Goal: Task Accomplishment & Management: Complete application form

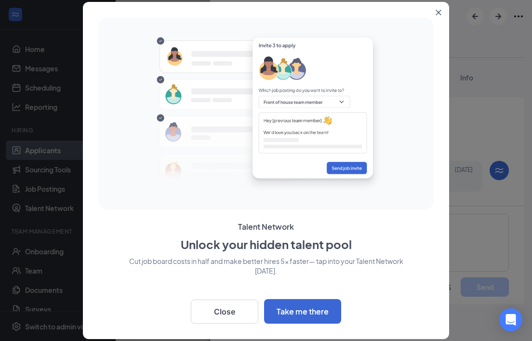
click at [441, 12] on button "Close" at bounding box center [439, 10] width 17 height 17
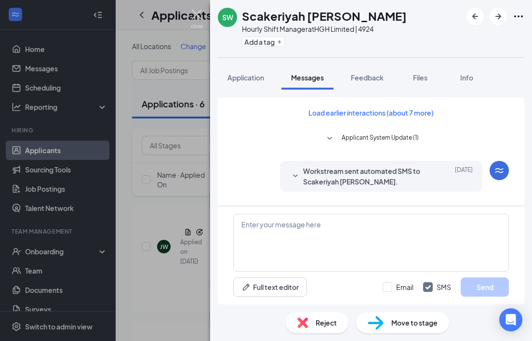
click at [197, 14] on img at bounding box center [197, 19] width 12 height 19
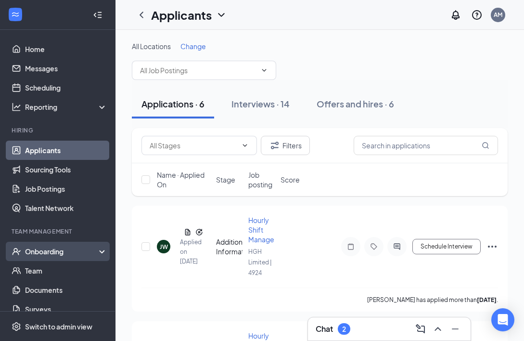
click at [59, 246] on div "Onboarding" at bounding box center [58, 251] width 116 height 19
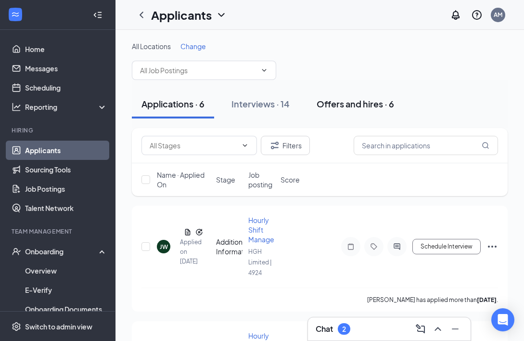
click at [345, 105] on div "Offers and hires · 6" at bounding box center [356, 104] width 78 height 12
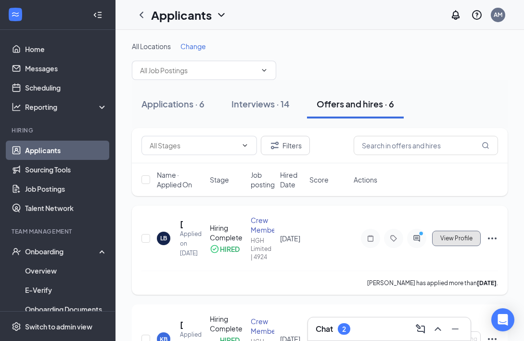
click at [465, 243] on button "View Profile" at bounding box center [456, 238] width 49 height 15
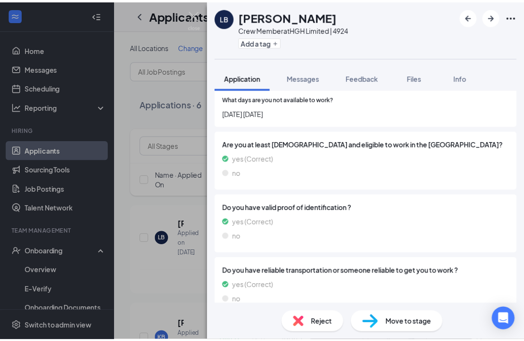
scroll to position [219, 0]
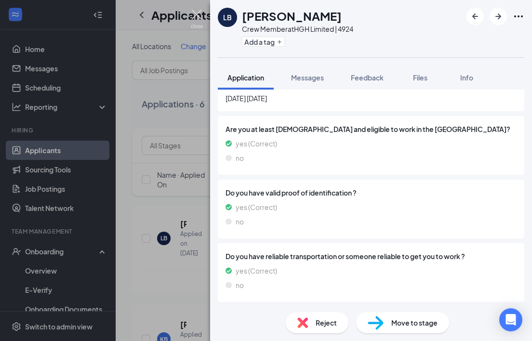
click at [198, 11] on img at bounding box center [197, 19] width 12 height 19
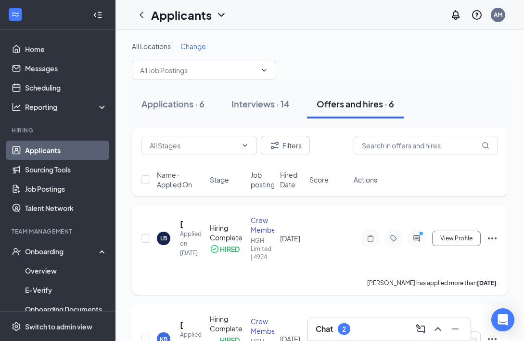
click at [495, 241] on icon "Ellipses" at bounding box center [493, 239] width 12 height 12
click at [496, 203] on div "Filters Name · Applied On Stage Job posting Hired Date Score Actions" at bounding box center [320, 167] width 376 height 78
click at [147, 238] on input "checkbox" at bounding box center [146, 238] width 9 height 9
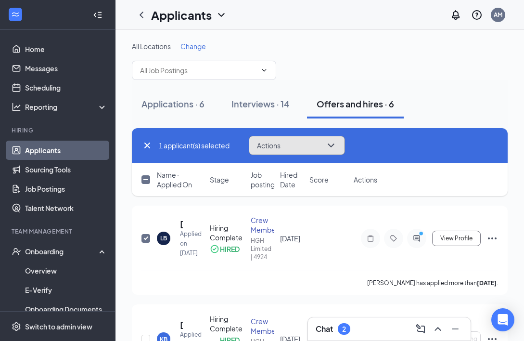
click at [337, 148] on icon "ChevronDown" at bounding box center [331, 146] width 12 height 12
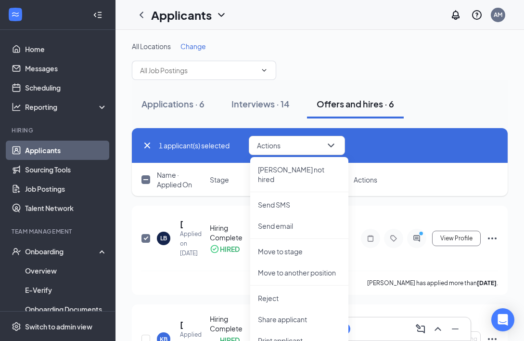
click at [392, 152] on div "1 applicant(s) selected Actions [PERSON_NAME] not hired Send SMS Send email Mov…" at bounding box center [320, 145] width 357 height 19
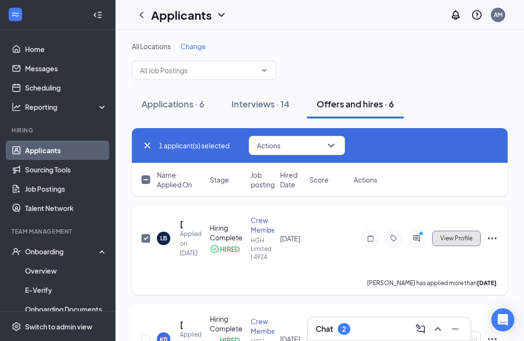
click at [459, 238] on span "View Profile" at bounding box center [457, 238] width 32 height 7
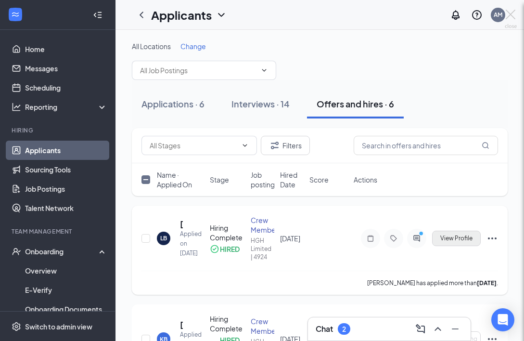
checkbox input "false"
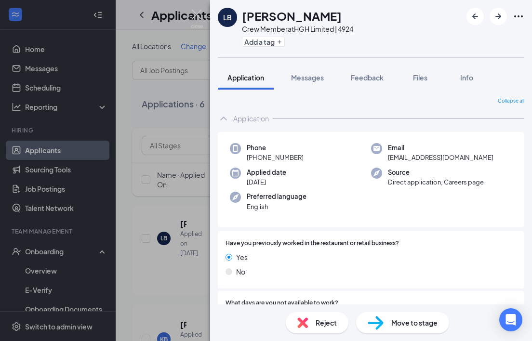
click at [417, 322] on span "Move to stage" at bounding box center [414, 322] width 46 height 11
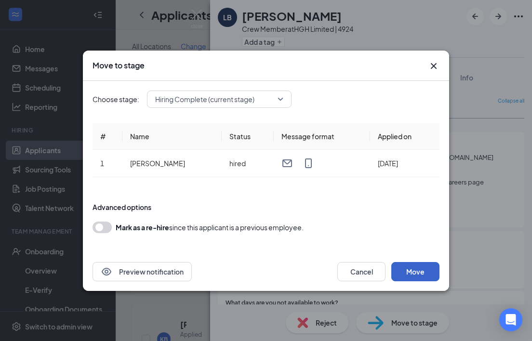
click at [430, 273] on button "Move" at bounding box center [415, 271] width 48 height 19
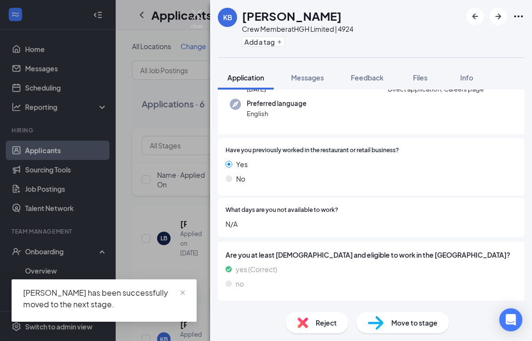
scroll to position [96, 0]
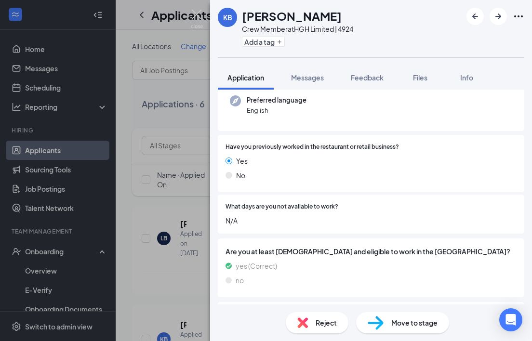
click at [416, 325] on span "Move to stage" at bounding box center [414, 322] width 46 height 11
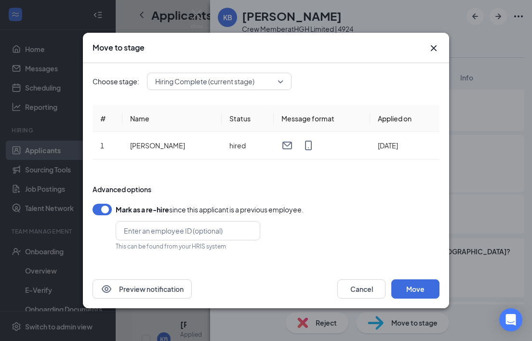
click at [436, 51] on icon "Cross" at bounding box center [434, 48] width 12 height 12
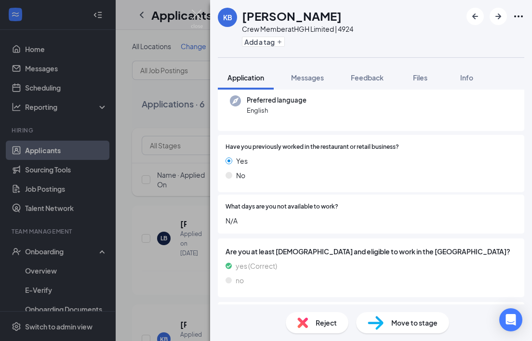
click at [424, 322] on span "Move to stage" at bounding box center [414, 322] width 46 height 11
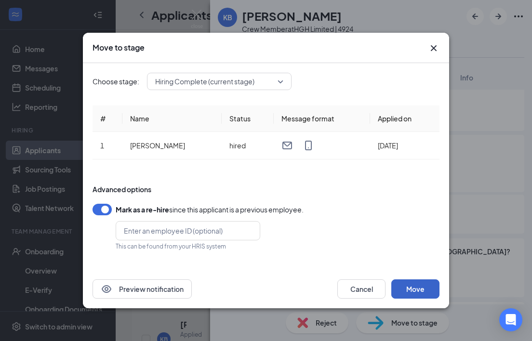
click at [405, 294] on button "Move" at bounding box center [415, 288] width 48 height 19
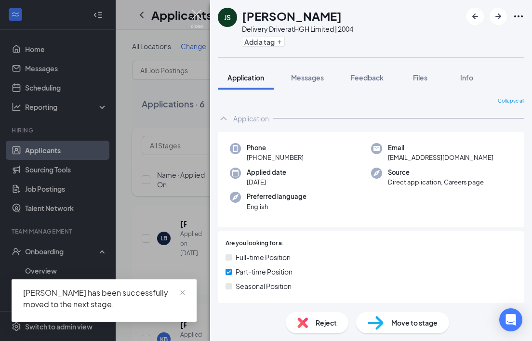
click at [194, 14] on img at bounding box center [197, 19] width 12 height 19
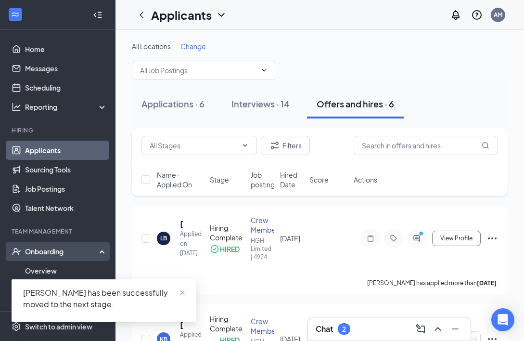
click at [59, 245] on div "Onboarding" at bounding box center [58, 251] width 116 height 19
click at [42, 260] on div "Onboarding" at bounding box center [58, 251] width 116 height 19
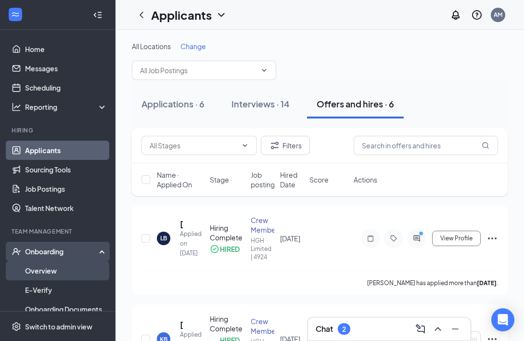
click at [56, 276] on link "Overview" at bounding box center [66, 270] width 82 height 19
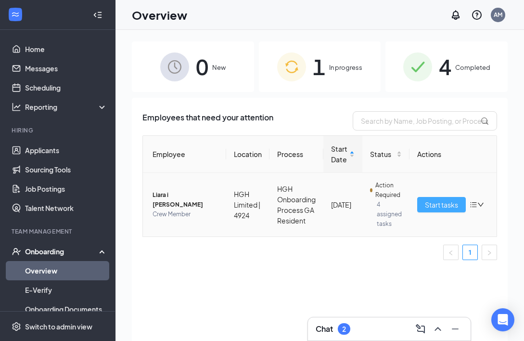
click at [450, 208] on span "Start tasks" at bounding box center [441, 204] width 33 height 11
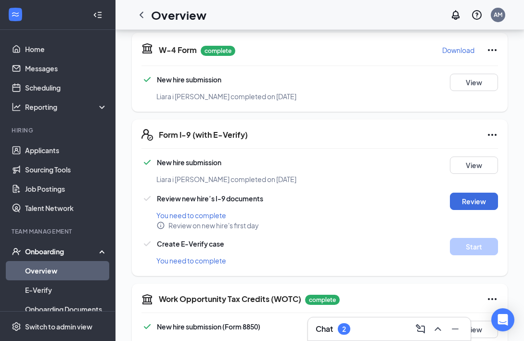
scroll to position [241, 0]
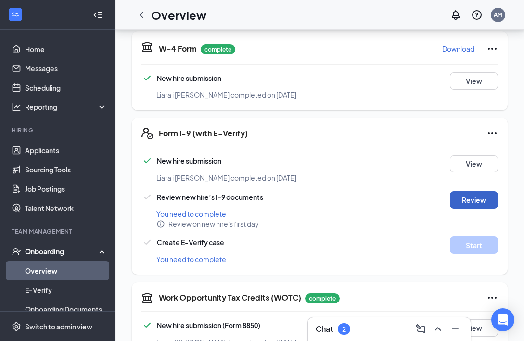
click at [468, 191] on button "Review" at bounding box center [474, 199] width 48 height 17
type input "[DATE]"
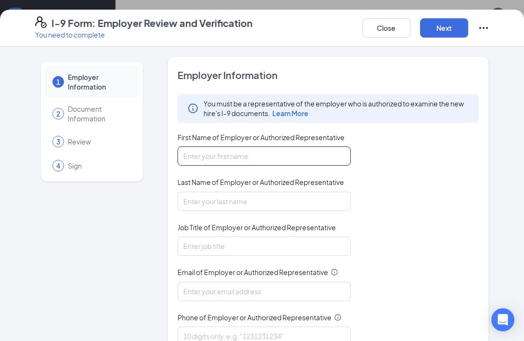
click at [257, 162] on input "First Name of Employer or Authorized Representative" at bounding box center [264, 155] width 173 height 19
type input "April"
type input "[PERSON_NAME]"
type input "Amber"
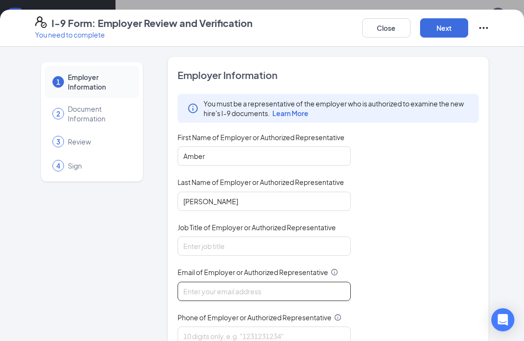
type input "[EMAIL_ADDRESS][DOMAIN_NAME]"
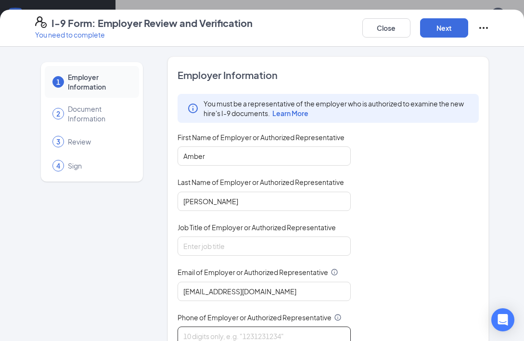
type input "3852359778"
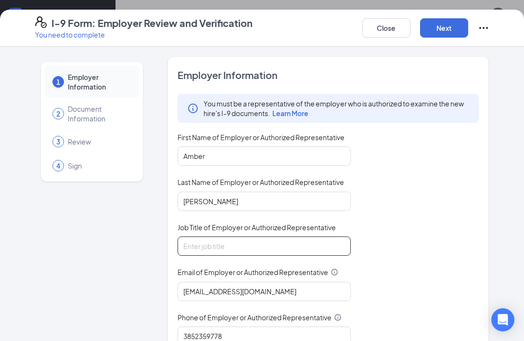
click at [230, 240] on input "Job Title of Employer or Authorized Representative" at bounding box center [264, 245] width 173 height 19
type input "General Manager"
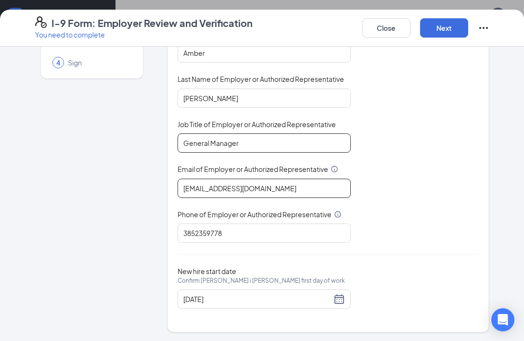
scroll to position [104, 0]
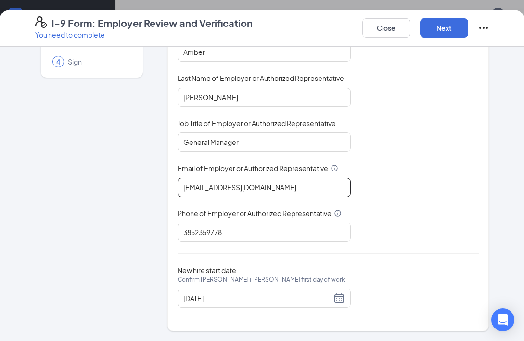
click at [307, 182] on input "[EMAIL_ADDRESS][DOMAIN_NAME]" at bounding box center [264, 187] width 173 height 19
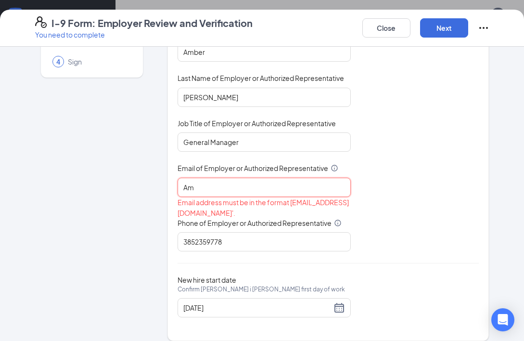
type input "A"
type input "[EMAIL_ADDRESS][DOMAIN_NAME]"
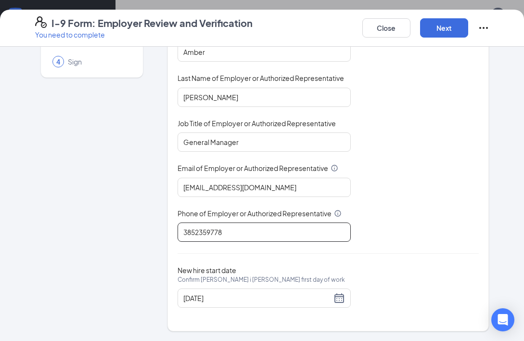
click at [250, 231] on input "3852359778" at bounding box center [264, 231] width 173 height 19
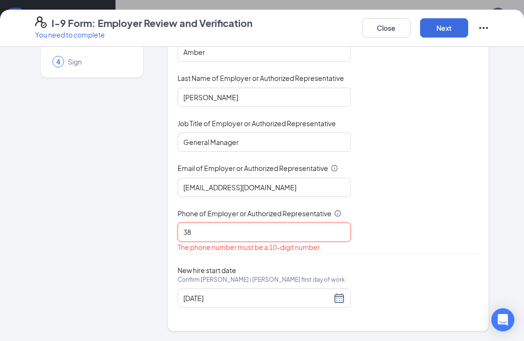
type input "3"
type input "7068847440"
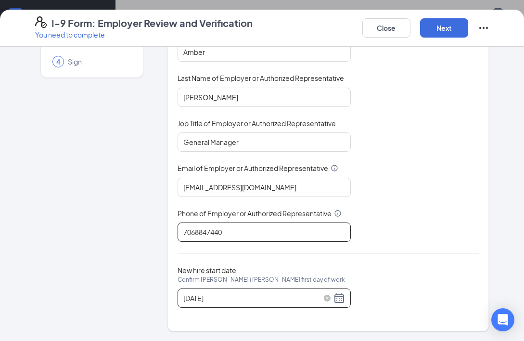
scroll to position [433, 0]
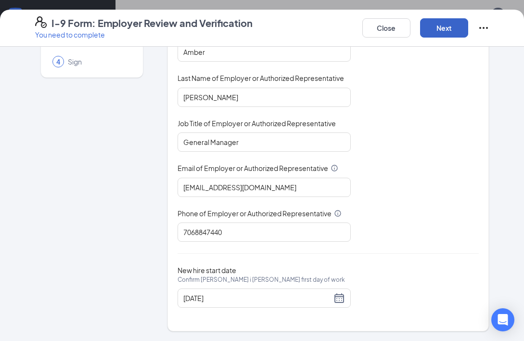
click at [442, 24] on button "Next" at bounding box center [444, 27] width 48 height 19
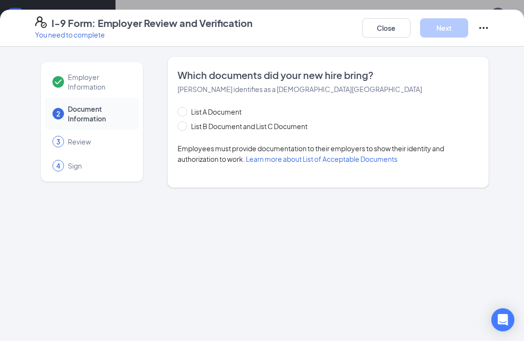
scroll to position [0, 0]
click at [185, 130] on span at bounding box center [183, 126] width 10 height 10
click at [184, 128] on input "List B Document and List C Document" at bounding box center [181, 124] width 7 height 7
radio input "true"
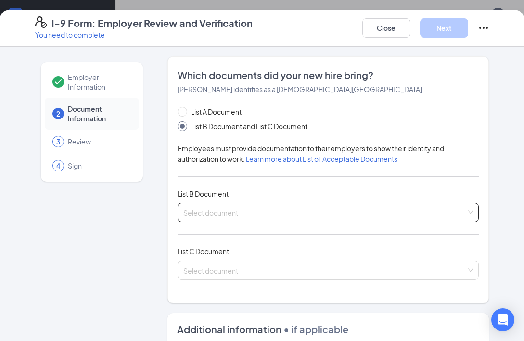
click at [213, 217] on input "search" at bounding box center [325, 210] width 284 height 14
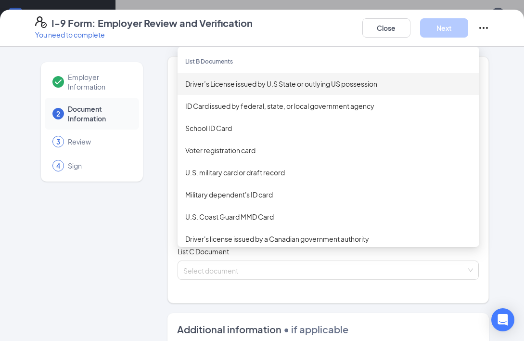
click at [236, 79] on div "Driver’s License issued by U.S State or outlying US possession" at bounding box center [328, 83] width 286 height 11
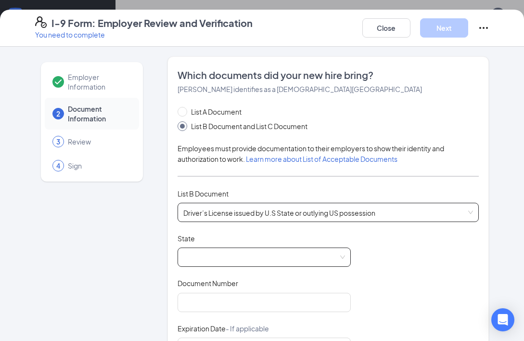
click at [220, 259] on span at bounding box center [264, 257] width 162 height 18
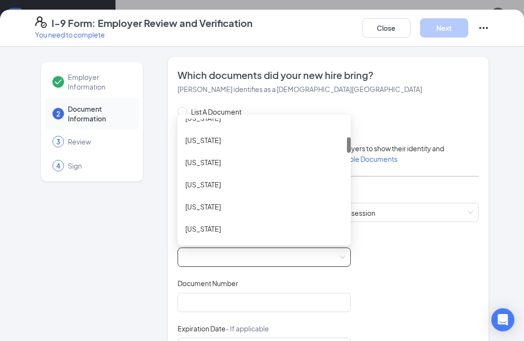
scroll to position [193, 0]
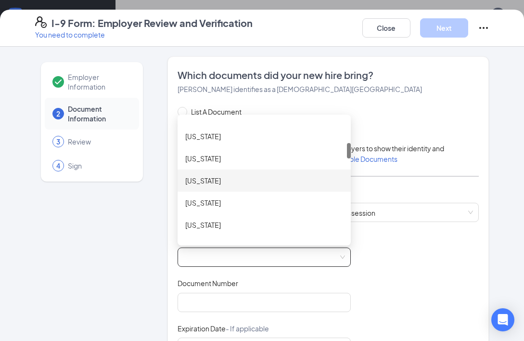
click at [216, 179] on div "[US_STATE]" at bounding box center [264, 180] width 158 height 11
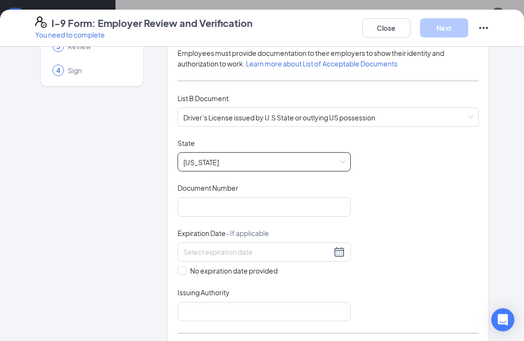
scroll to position [96, 0]
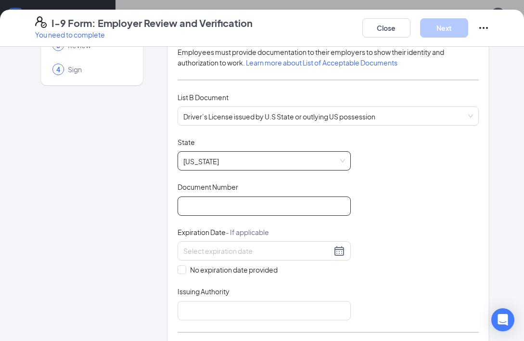
click at [221, 205] on input "Document Number" at bounding box center [264, 205] width 173 height 19
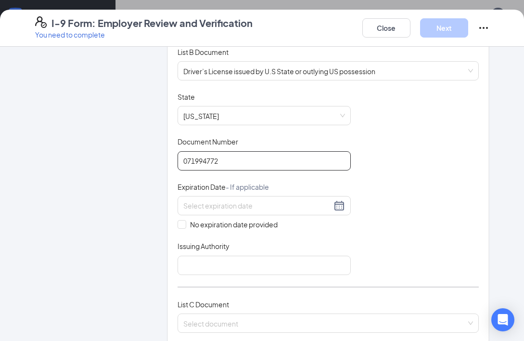
scroll to position [144, 0]
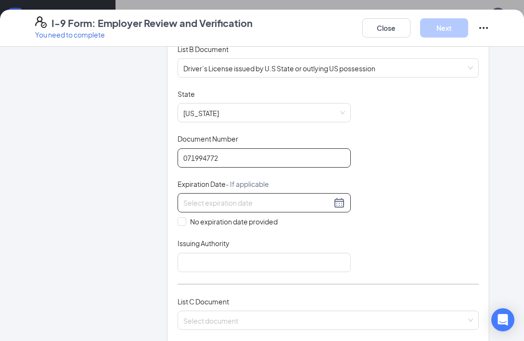
type input "071994772"
click at [330, 196] on div at bounding box center [264, 202] width 173 height 19
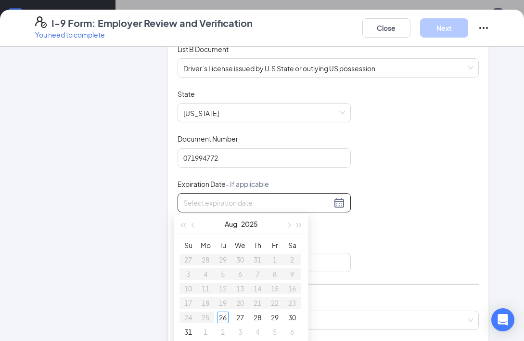
click at [335, 201] on div at bounding box center [264, 203] width 162 height 12
click at [260, 221] on div "[DATE]" at bounding box center [241, 223] width 84 height 19
click at [256, 225] on button "2025" at bounding box center [249, 223] width 17 height 19
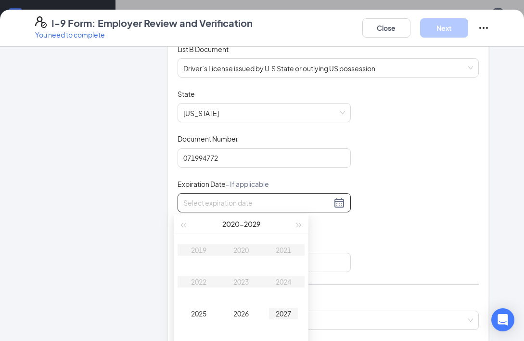
type input "[DATE]"
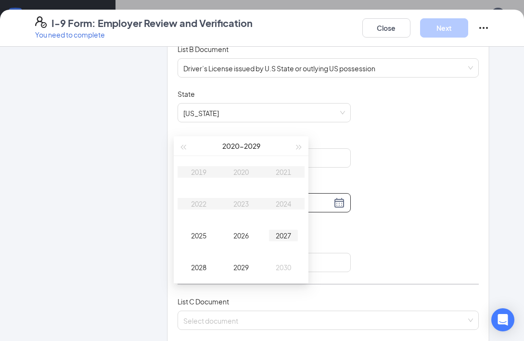
scroll to position [530, 0]
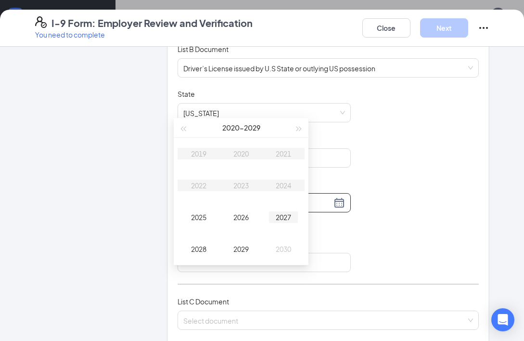
type input "[DATE]"
click at [300, 125] on button "button" at bounding box center [299, 127] width 11 height 19
click at [239, 156] on div "2030" at bounding box center [241, 154] width 29 height 12
type input "[DATE]"
click at [286, 188] on div "Jun" at bounding box center [283, 186] width 29 height 12
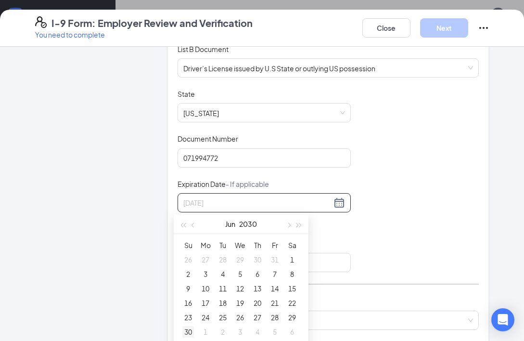
type input "[DATE]"
click at [189, 333] on div "30" at bounding box center [188, 332] width 12 height 12
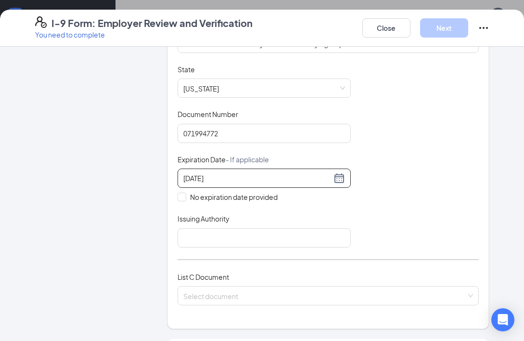
scroll to position [193, 0]
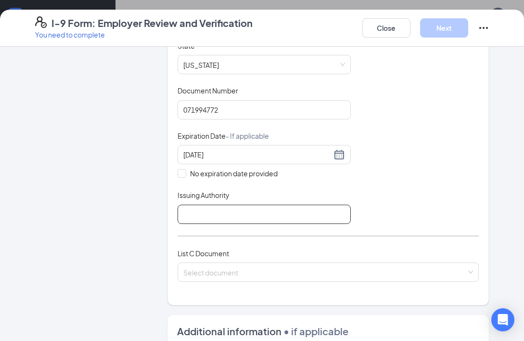
click at [243, 211] on input "Issuing Authority" at bounding box center [264, 214] width 173 height 19
type input "GA"
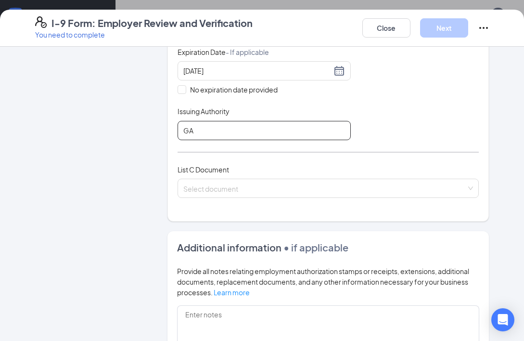
scroll to position [289, 0]
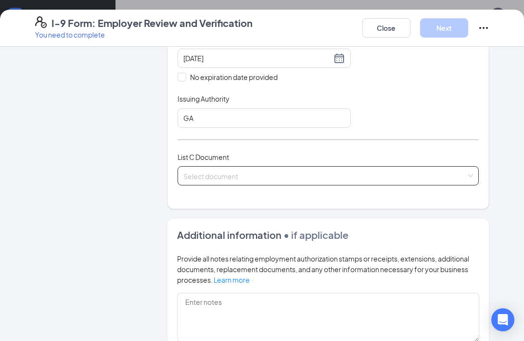
click at [206, 178] on div "Select document List C Documents Unrestricted Social Security Card Certificatio…" at bounding box center [329, 175] width 302 height 19
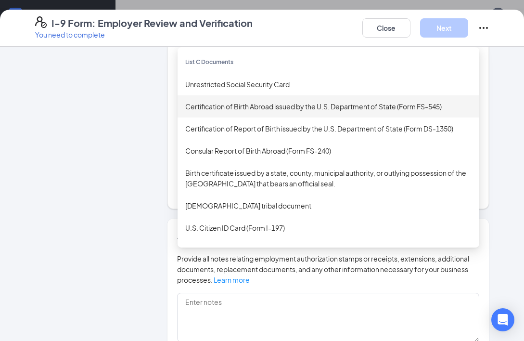
click at [240, 107] on div "Certification of Birth Abroad issued by the U.S. Department of State (Form FS-5…" at bounding box center [328, 106] width 286 height 11
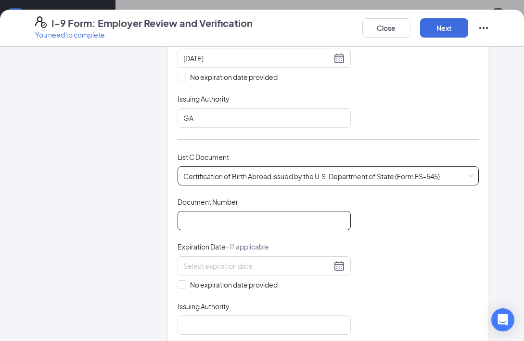
scroll to position [337, 0]
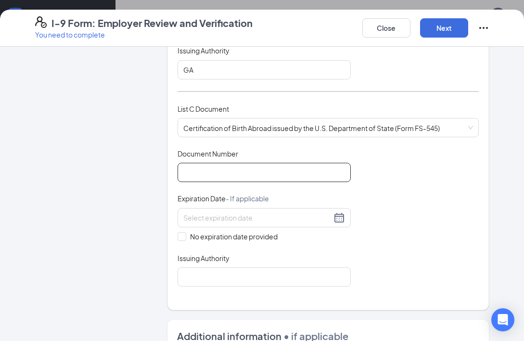
click at [234, 175] on input "Document Number" at bounding box center [264, 172] width 173 height 19
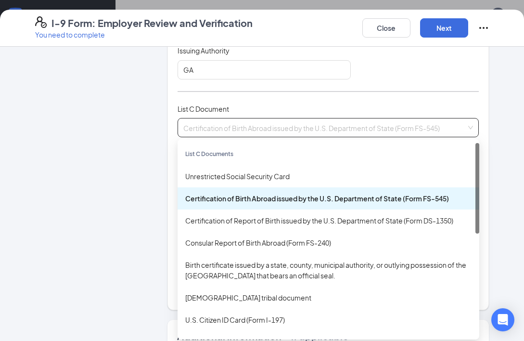
click at [205, 130] on span "Certification of Birth Abroad issued by the U.S. Department of State (Form FS-5…" at bounding box center [328, 127] width 290 height 18
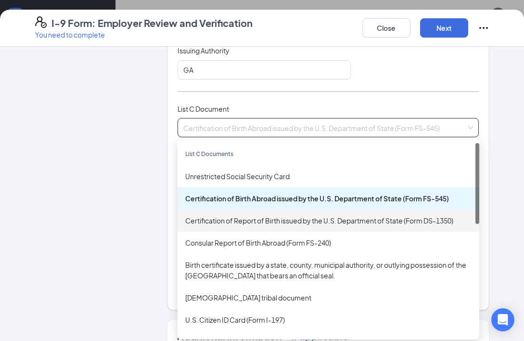
scroll to position [289, 0]
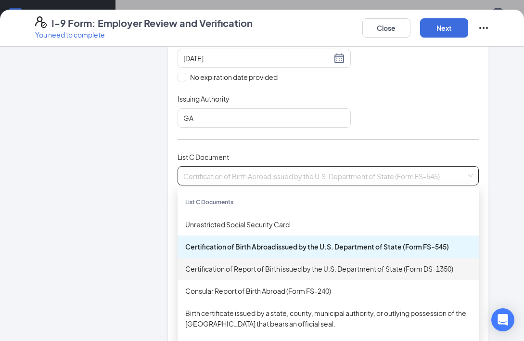
click at [248, 273] on div "Certification of Report of Birth issued by the U.S. Department of State (Form D…" at bounding box center [328, 268] width 286 height 11
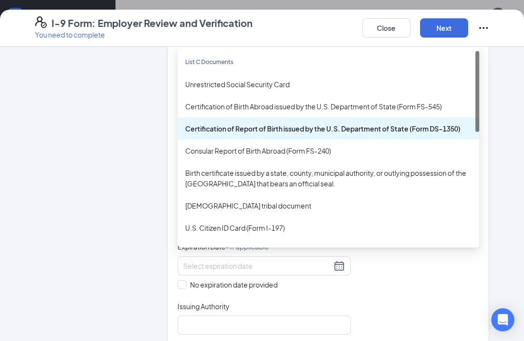
click at [239, 179] on div "Certification of Report of Birth issued by the U.S. Department of State (Form D…" at bounding box center [329, 175] width 302 height 19
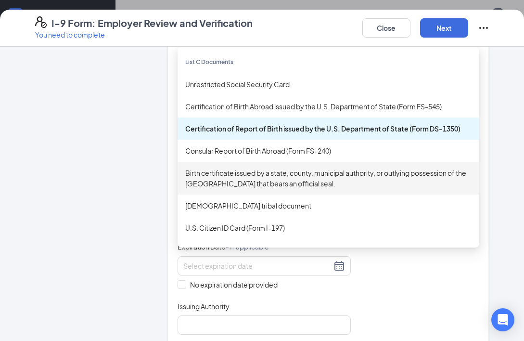
click at [240, 177] on div "Birth certificate issued by a state, county, municipal authority, or outlying p…" at bounding box center [328, 178] width 286 height 21
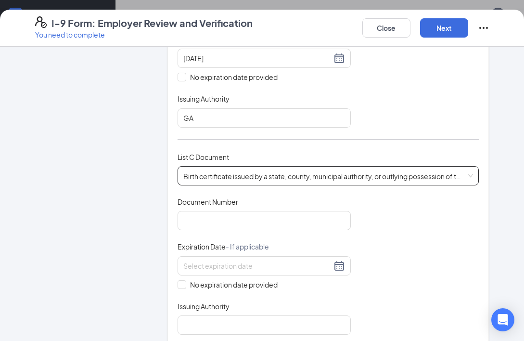
click at [240, 177] on div "Birth certificate issued by a state, county, municipal authority, or outlying p…" at bounding box center [329, 175] width 302 height 19
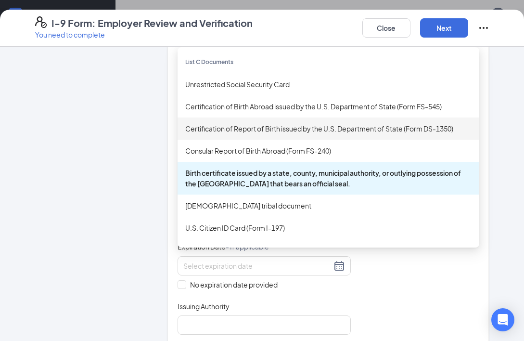
click at [253, 122] on div "Certification of Report of Birth issued by the U.S. Department of State (Form D…" at bounding box center [329, 128] width 302 height 22
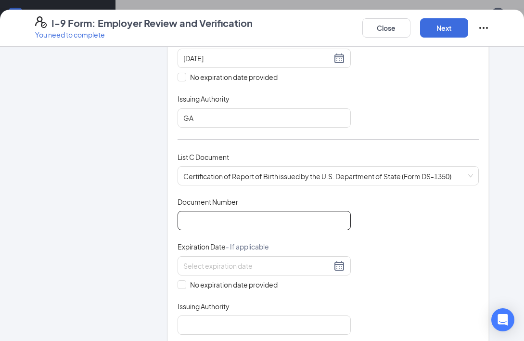
click at [217, 222] on input "Document Number" at bounding box center [264, 220] width 173 height 19
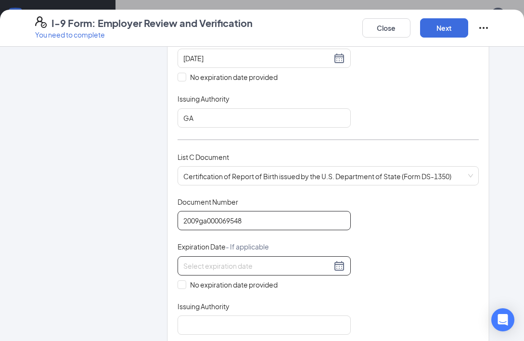
type input "2009ga000069548"
click at [246, 274] on div at bounding box center [264, 265] width 173 height 19
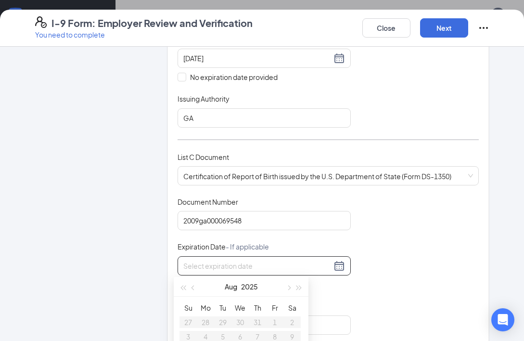
click at [395, 290] on div "Document Title Certification of Report of Birth issued by the U.S. Department o…" at bounding box center [329, 266] width 302 height 138
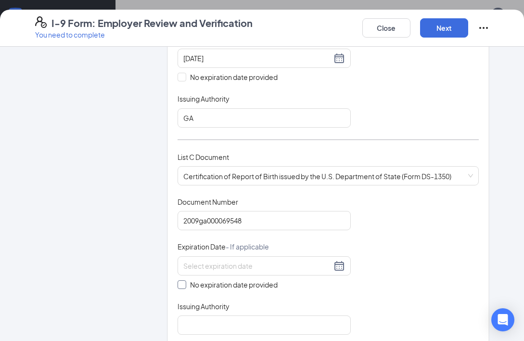
click at [178, 286] on input "No expiration date provided" at bounding box center [181, 283] width 7 height 7
checkbox input "true"
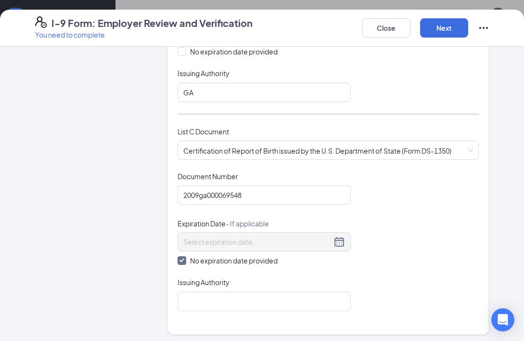
scroll to position [337, 0]
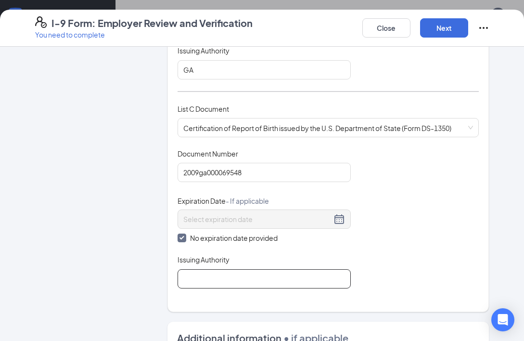
click at [213, 273] on input "Issuing Authority" at bounding box center [264, 278] width 173 height 19
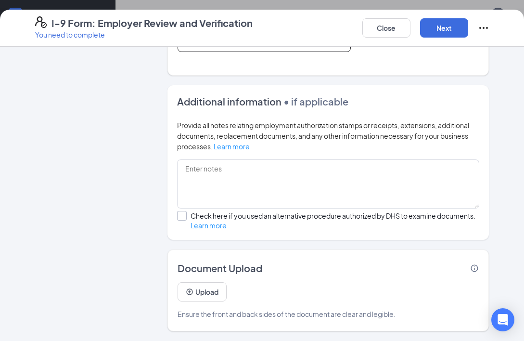
scroll to position [429, 0]
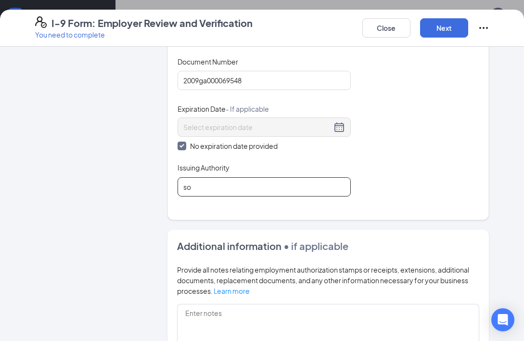
type input "s"
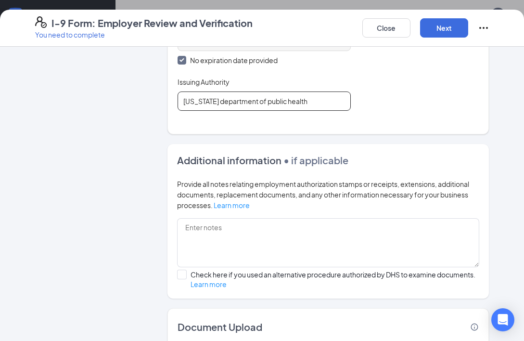
scroll to position [573, 0]
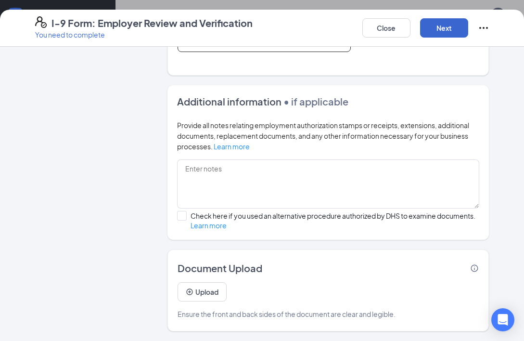
type input "[US_STATE] department of public health"
click at [454, 30] on button "Next" at bounding box center [444, 27] width 48 height 19
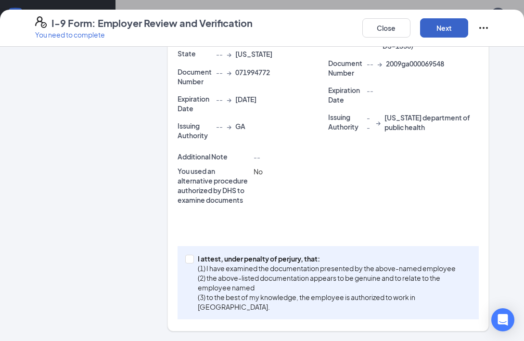
scroll to position [751, 0]
click at [189, 256] on span at bounding box center [189, 259] width 9 height 9
click at [189, 256] on input "I attest, under penalty of [PERSON_NAME], that: (1) I have examined the documen…" at bounding box center [188, 258] width 7 height 7
checkbox input "true"
click at [448, 26] on button "Next" at bounding box center [444, 27] width 48 height 19
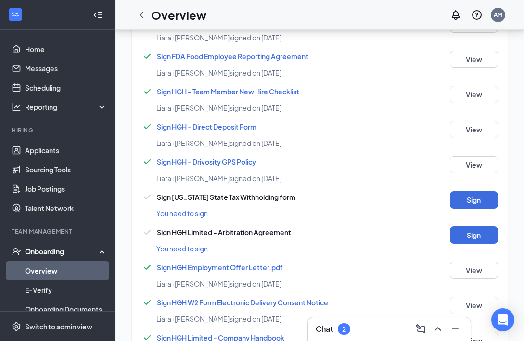
scroll to position [742, 0]
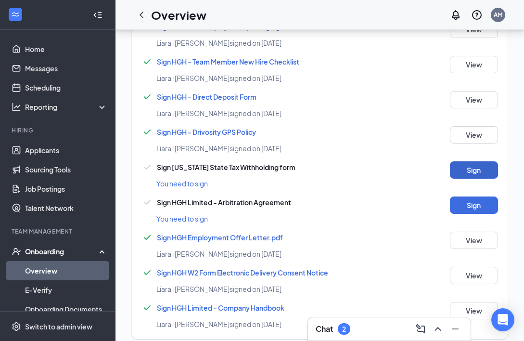
click at [470, 167] on button "Sign" at bounding box center [474, 169] width 48 height 17
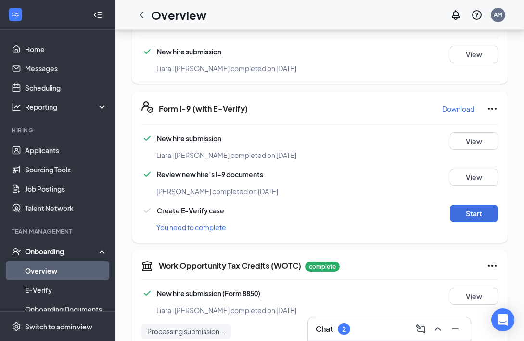
scroll to position [289, 0]
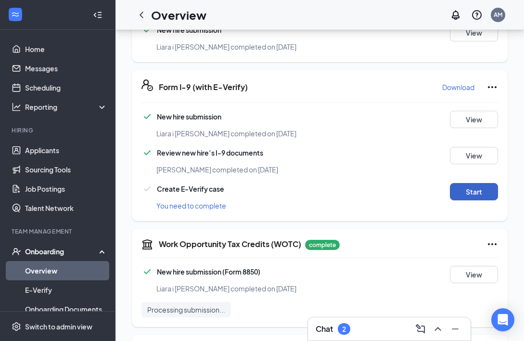
click at [474, 183] on button "Start" at bounding box center [474, 191] width 48 height 17
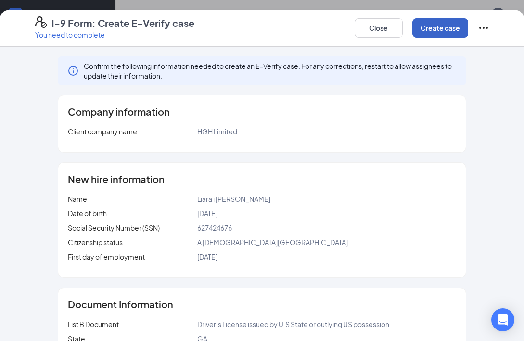
click at [458, 35] on button "Create case" at bounding box center [441, 27] width 56 height 19
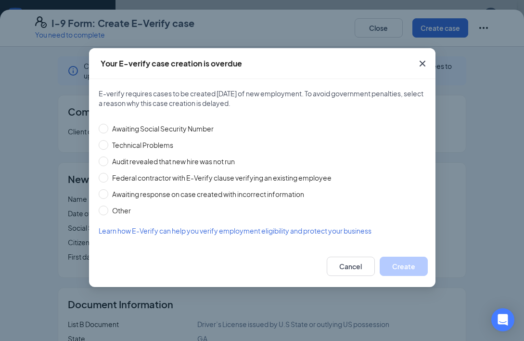
click at [422, 64] on icon "Cross" at bounding box center [423, 64] width 12 height 12
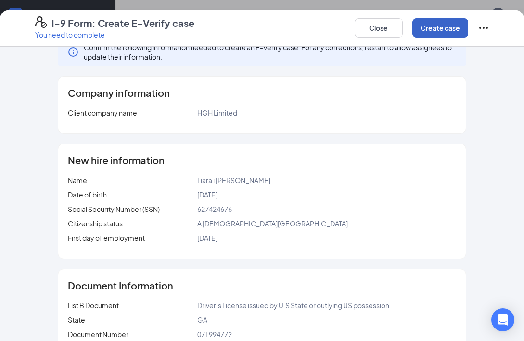
scroll to position [0, 0]
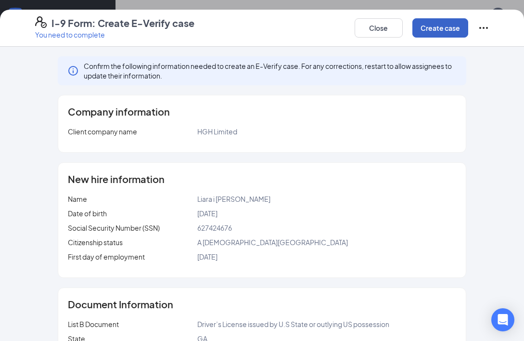
click at [445, 28] on button "Create case" at bounding box center [441, 27] width 56 height 19
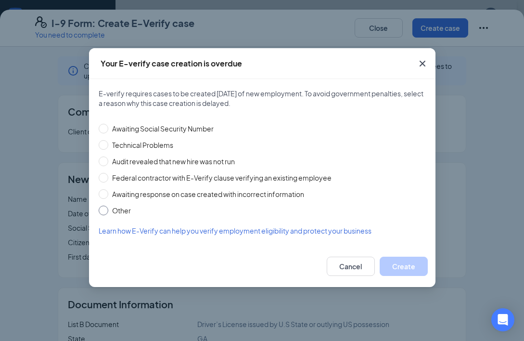
click at [104, 214] on input "Other" at bounding box center [104, 211] width 10 height 10
radio input "true"
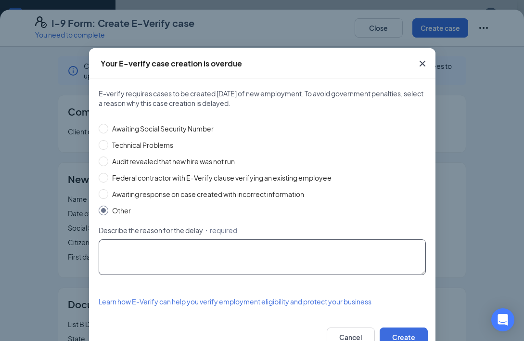
click at [112, 264] on textarea "Describe the reason for the delay ・required" at bounding box center [262, 257] width 327 height 36
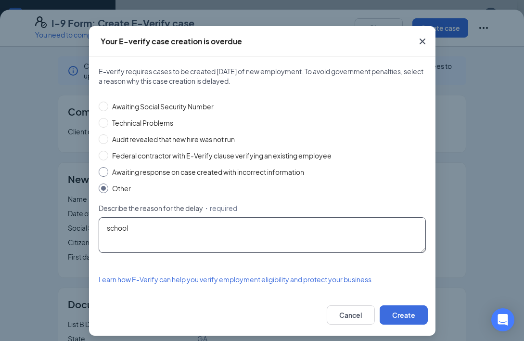
scroll to position [28, 0]
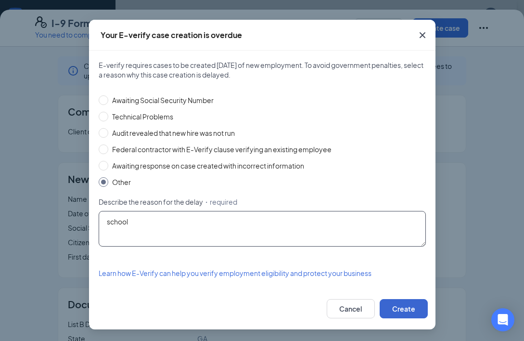
type textarea "school"
click at [403, 312] on button "Create" at bounding box center [404, 308] width 48 height 19
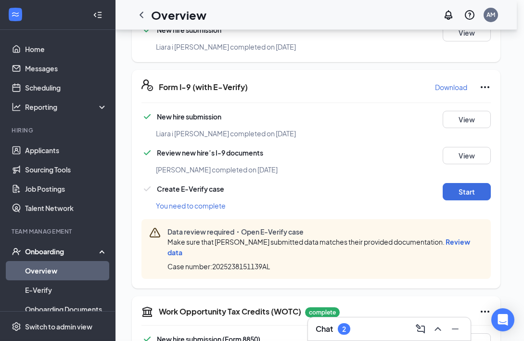
scroll to position [0, 0]
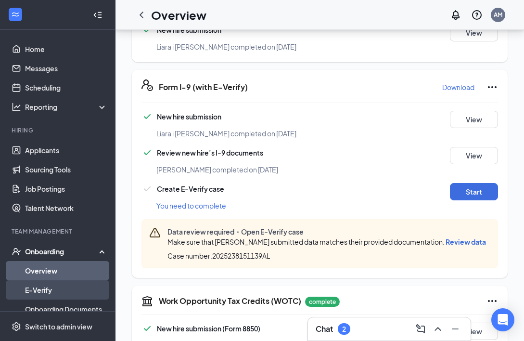
click at [64, 290] on link "E-Verify" at bounding box center [66, 289] width 82 height 19
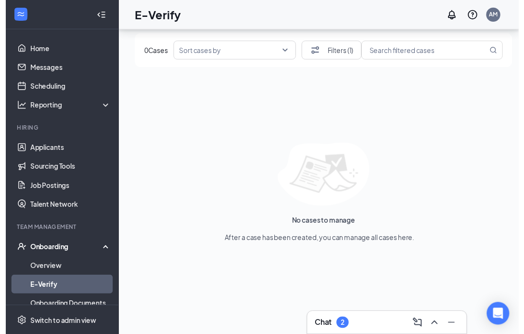
scroll to position [51, 0]
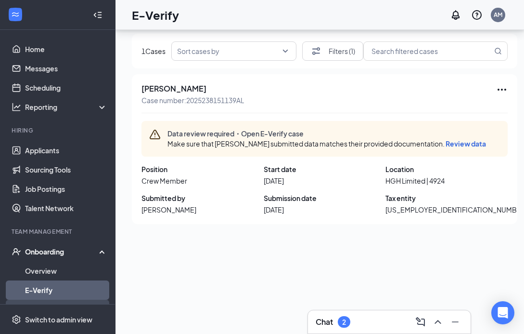
click at [52, 299] on link "Onboarding Documents" at bounding box center [66, 308] width 82 height 19
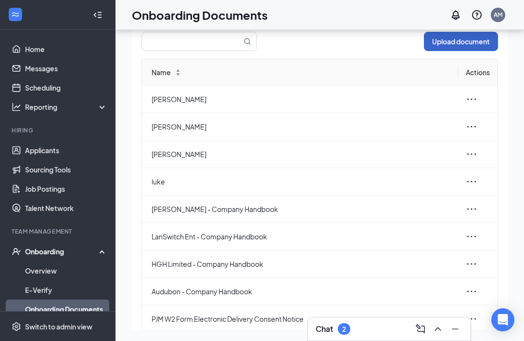
click at [440, 41] on button "Upload document" at bounding box center [461, 41] width 74 height 19
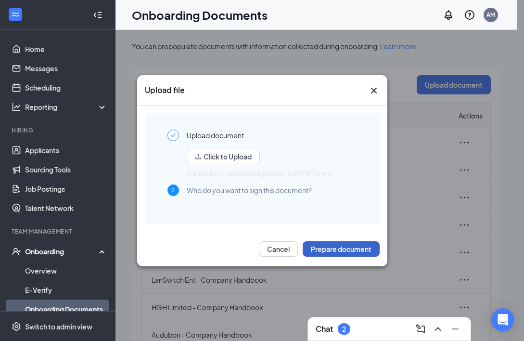
click at [343, 252] on button "Prepare document" at bounding box center [341, 248] width 77 height 15
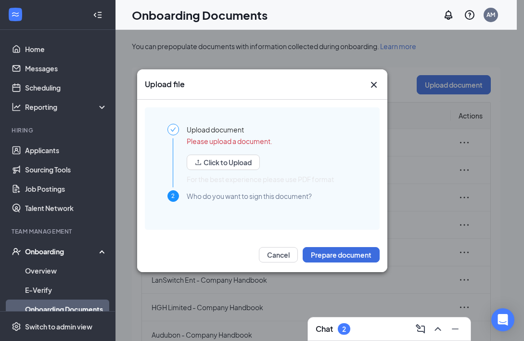
click at [234, 172] on div "Click to Upload For the best experience please use PDF format" at bounding box center [272, 166] width 170 height 38
click at [248, 162] on button "Click to Upload" at bounding box center [223, 162] width 73 height 15
click at [212, 160] on button "Click to Upload" at bounding box center [223, 162] width 73 height 15
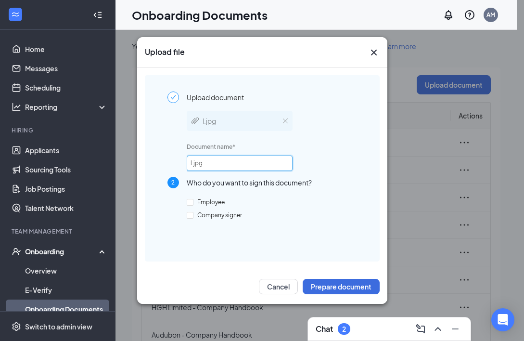
click at [275, 162] on input "l.jpg" at bounding box center [240, 163] width 106 height 15
click at [192, 219] on label "Company signer" at bounding box center [216, 215] width 59 height 9
click at [309, 240] on div "Employee Company signer" at bounding box center [272, 221] width 170 height 50
click at [194, 203] on span "Employee" at bounding box center [211, 201] width 35 height 7
click at [194, 203] on input "Employee" at bounding box center [190, 202] width 7 height 7
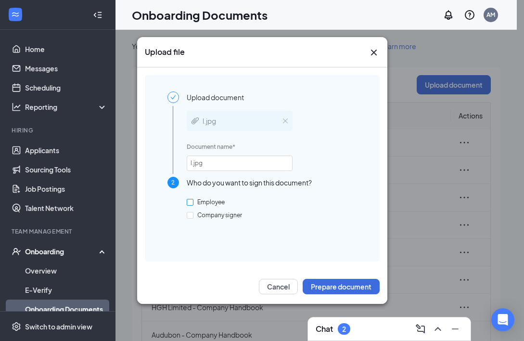
checkbox input "true"
click at [192, 213] on input "Company signer" at bounding box center [190, 215] width 7 height 7
checkbox input "true"
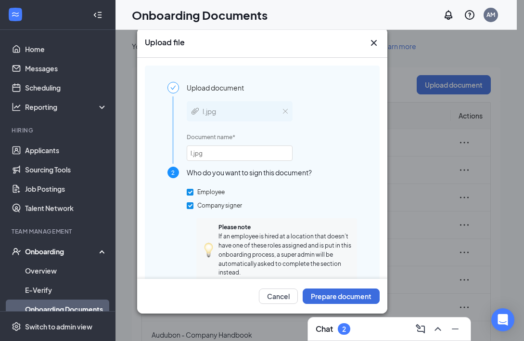
click at [190, 192] on input "Employee" at bounding box center [190, 192] width 7 height 7
checkbox input "false"
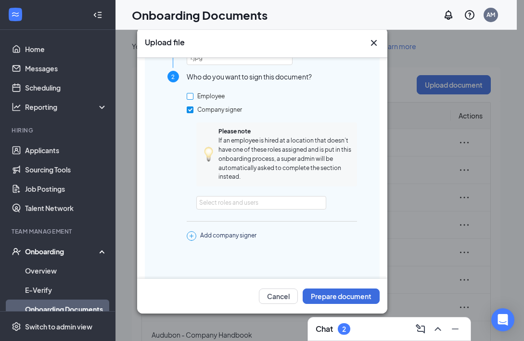
scroll to position [96, 0]
click at [242, 197] on div "Select roles and users" at bounding box center [258, 202] width 119 height 10
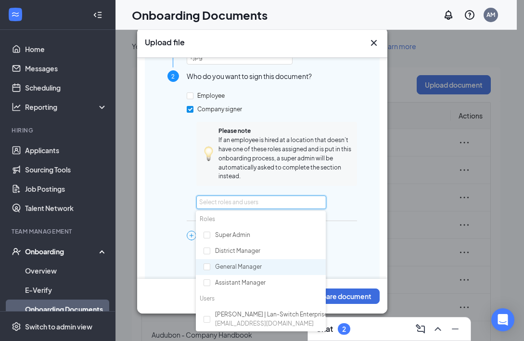
click at [229, 268] on div "General Manager" at bounding box center [261, 267] width 130 height 16
checkbox input "true"
click at [343, 240] on div at bounding box center [271, 240] width 171 height 12
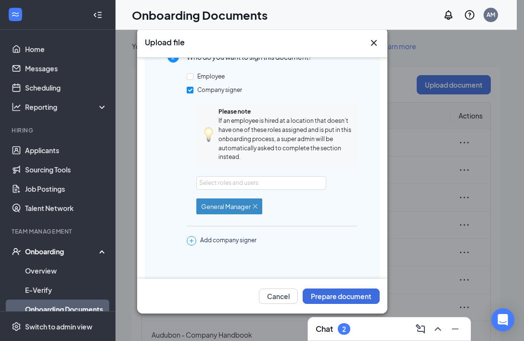
scroll to position [131, 0]
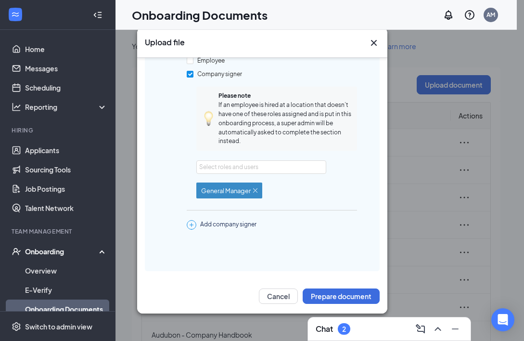
click at [221, 227] on span "Add company signer" at bounding box center [228, 225] width 56 height 10
click at [191, 224] on input "Company signer #2" at bounding box center [190, 224] width 7 height 7
checkbox input "true"
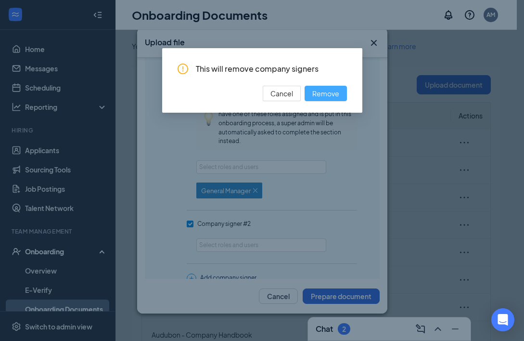
click at [323, 96] on span "Remove" at bounding box center [325, 93] width 27 height 11
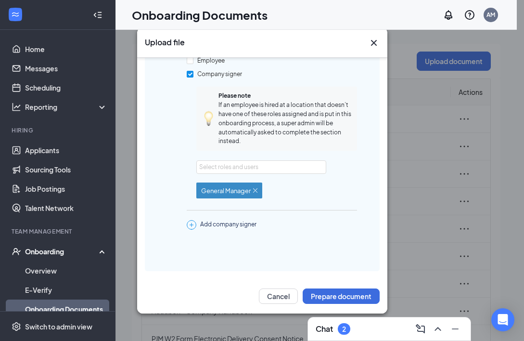
scroll to position [43, 0]
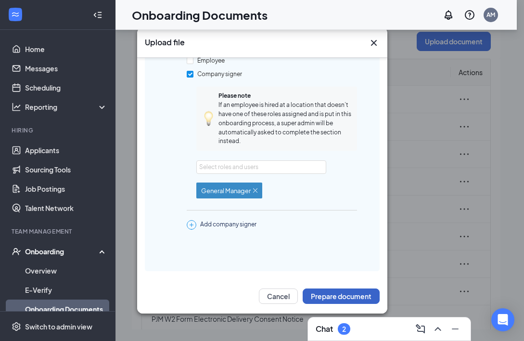
click at [327, 293] on button "Prepare document" at bounding box center [341, 295] width 77 height 15
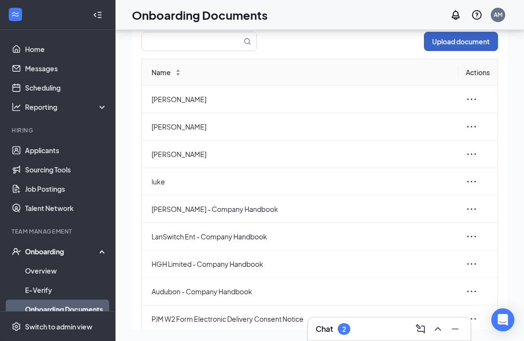
click at [450, 50] on button "Upload document" at bounding box center [461, 41] width 74 height 19
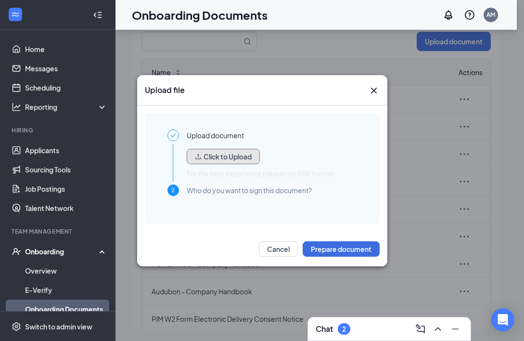
click at [224, 155] on button "Click to Upload" at bounding box center [223, 156] width 73 height 15
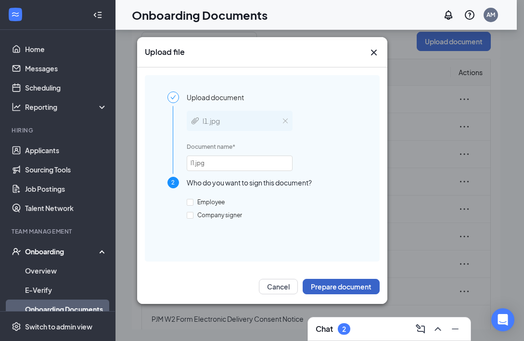
click at [331, 286] on button "Prepare document" at bounding box center [341, 286] width 77 height 15
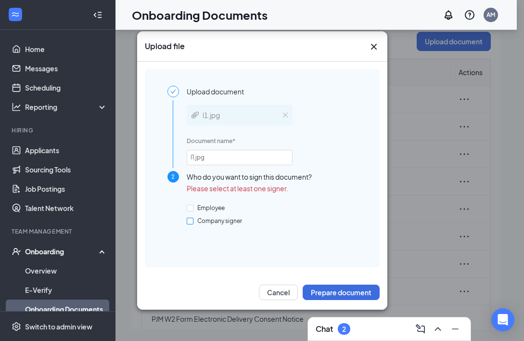
click at [191, 222] on input "Company signer" at bounding box center [190, 221] width 7 height 7
checkbox input "true"
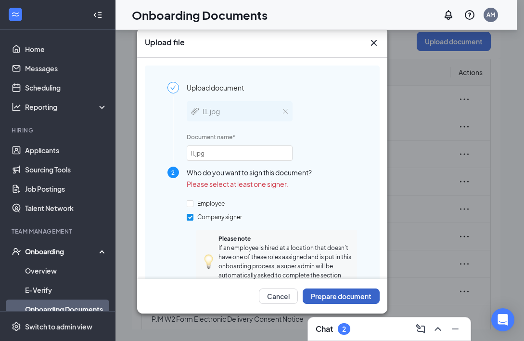
click at [331, 298] on button "Prepare document" at bounding box center [341, 295] width 77 height 15
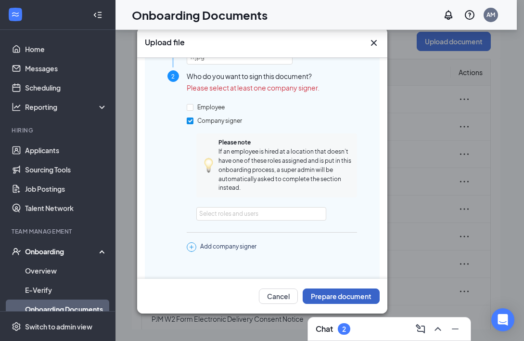
scroll to position [118, 0]
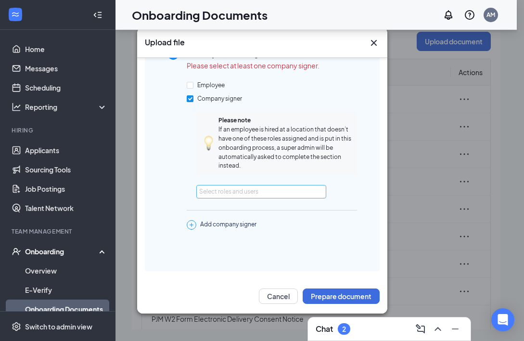
click at [265, 186] on div "Select roles and users" at bounding box center [260, 191] width 123 height 13
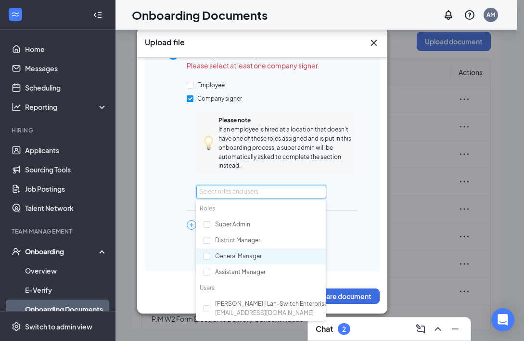
click at [224, 260] on div "General Manager" at bounding box center [261, 256] width 130 height 16
checkbox input "true"
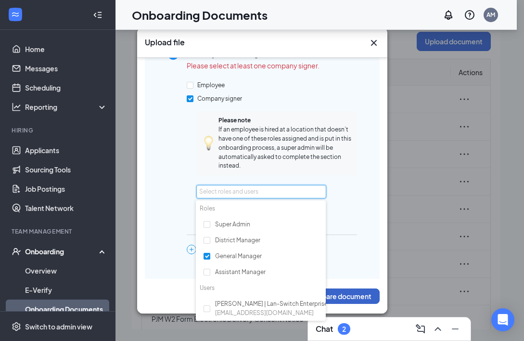
click at [341, 294] on button "Prepare document" at bounding box center [341, 295] width 77 height 15
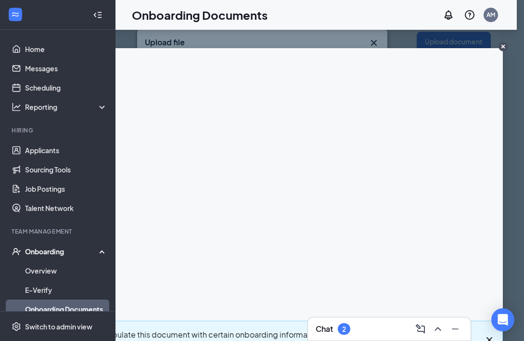
click at [97, 14] on div at bounding box center [97, 14] width 19 height 19
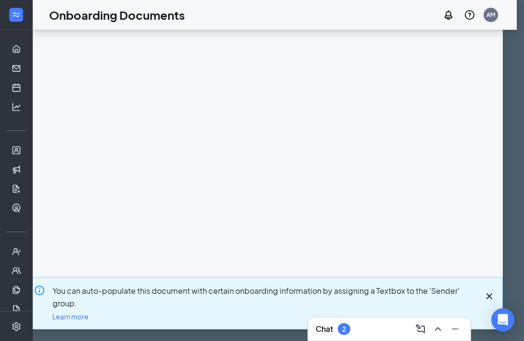
scroll to position [0, 0]
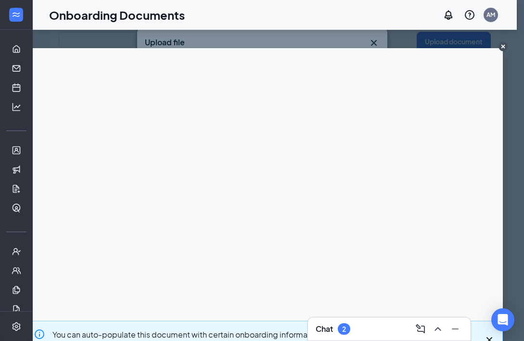
click at [499, 43] on circle "CloseIconInverted" at bounding box center [503, 46] width 9 height 9
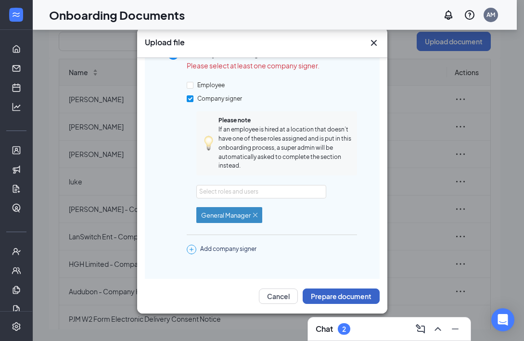
click at [352, 297] on button "Prepare document" at bounding box center [341, 295] width 77 height 15
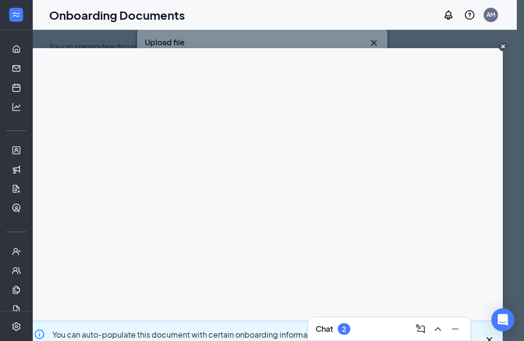
scroll to position [43, 0]
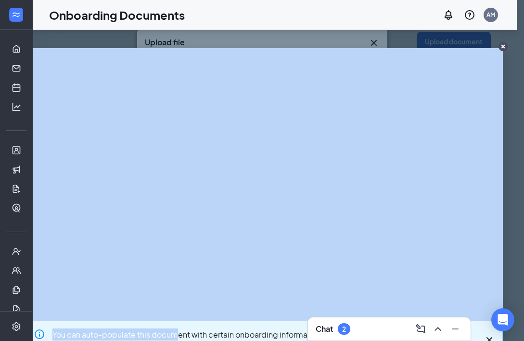
click at [166, 206] on div "You can auto-populate this document with certain onboarding information by assi…" at bounding box center [262, 210] width 481 height 325
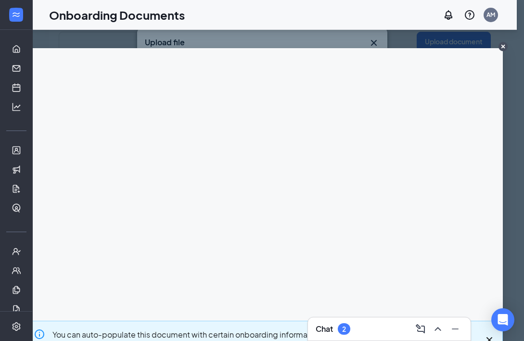
click at [206, 322] on div "You can auto-populate this document with certain onboarding information by assi…" at bounding box center [262, 347] width 481 height 52
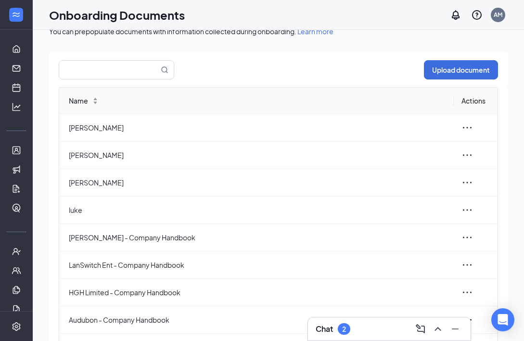
scroll to position [0, 0]
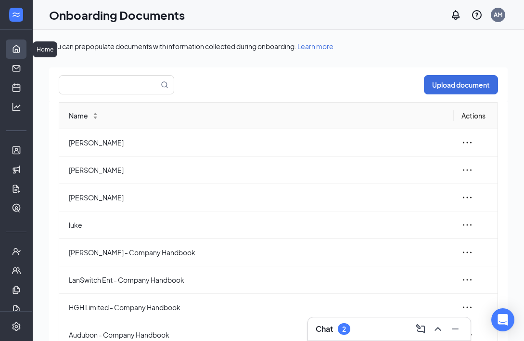
click at [25, 51] on link "Home" at bounding box center [30, 48] width 10 height 19
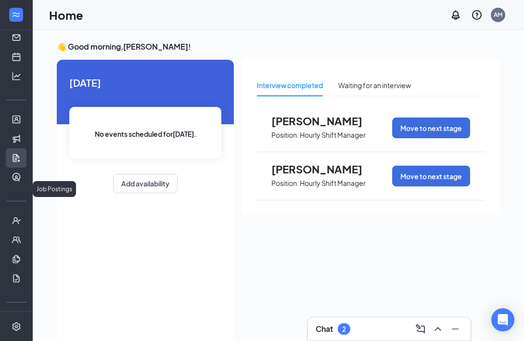
scroll to position [48, 0]
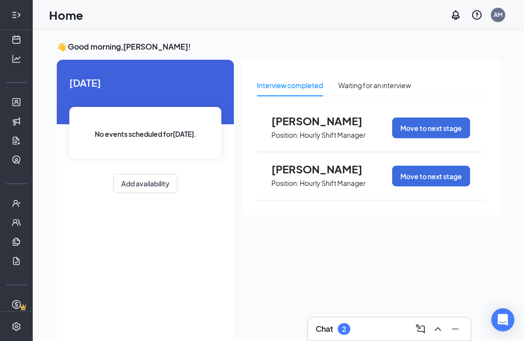
click at [12, 10] on icon "Expand" at bounding box center [17, 15] width 10 height 10
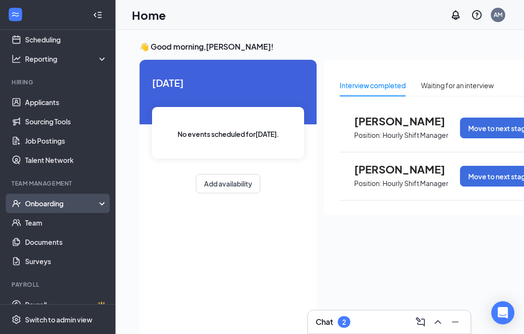
click at [54, 203] on div "Onboarding" at bounding box center [62, 203] width 74 height 10
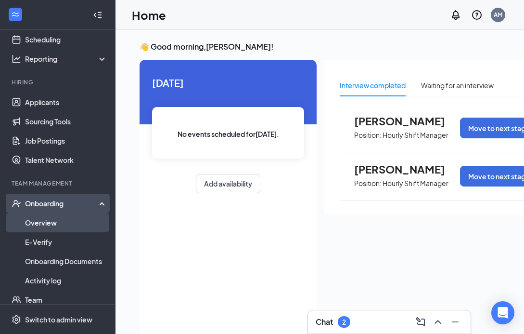
click at [56, 223] on link "Overview" at bounding box center [66, 222] width 82 height 19
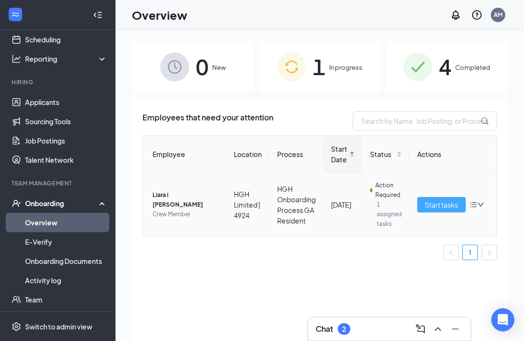
click at [440, 205] on span "Start tasks" at bounding box center [441, 204] width 33 height 11
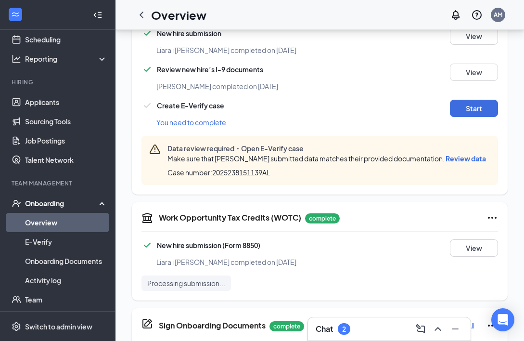
scroll to position [385, 0]
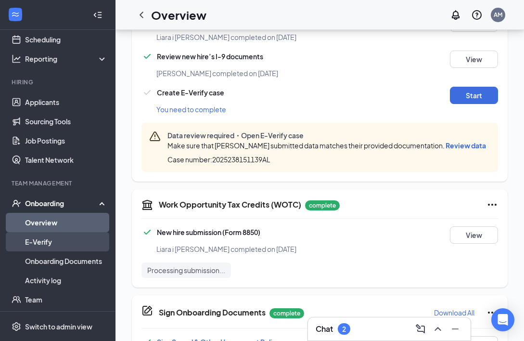
click at [47, 242] on link "E-Verify" at bounding box center [66, 241] width 82 height 19
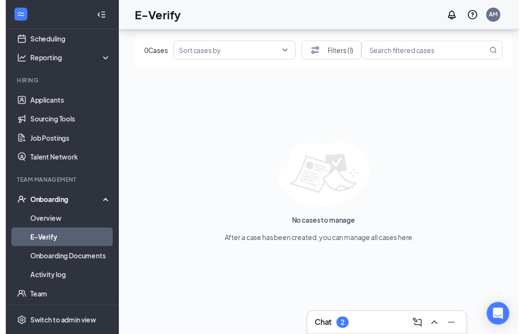
scroll to position [51, 0]
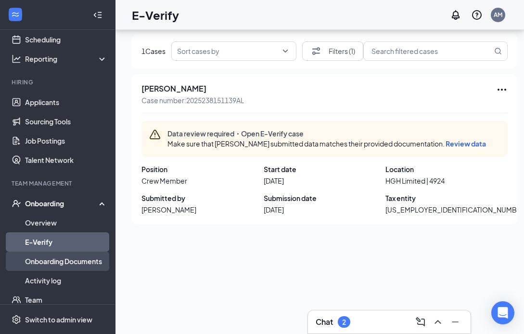
click at [50, 255] on link "Onboarding Documents" at bounding box center [66, 260] width 82 height 19
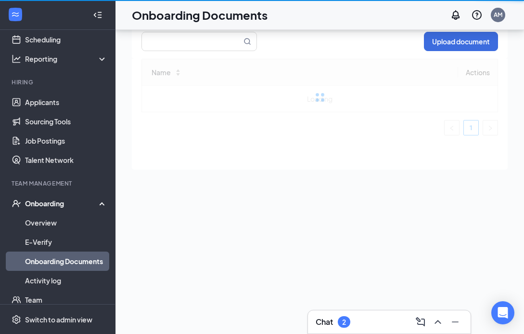
scroll to position [43, 0]
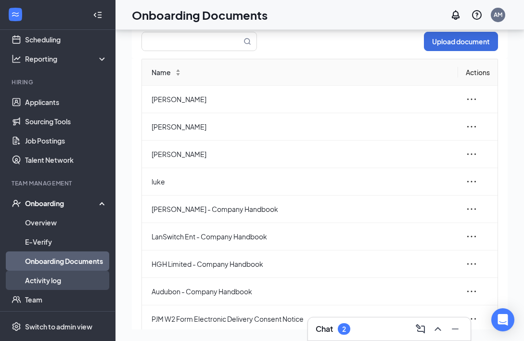
click at [50, 274] on link "Activity log" at bounding box center [66, 280] width 82 height 19
